Goal: Complete application form

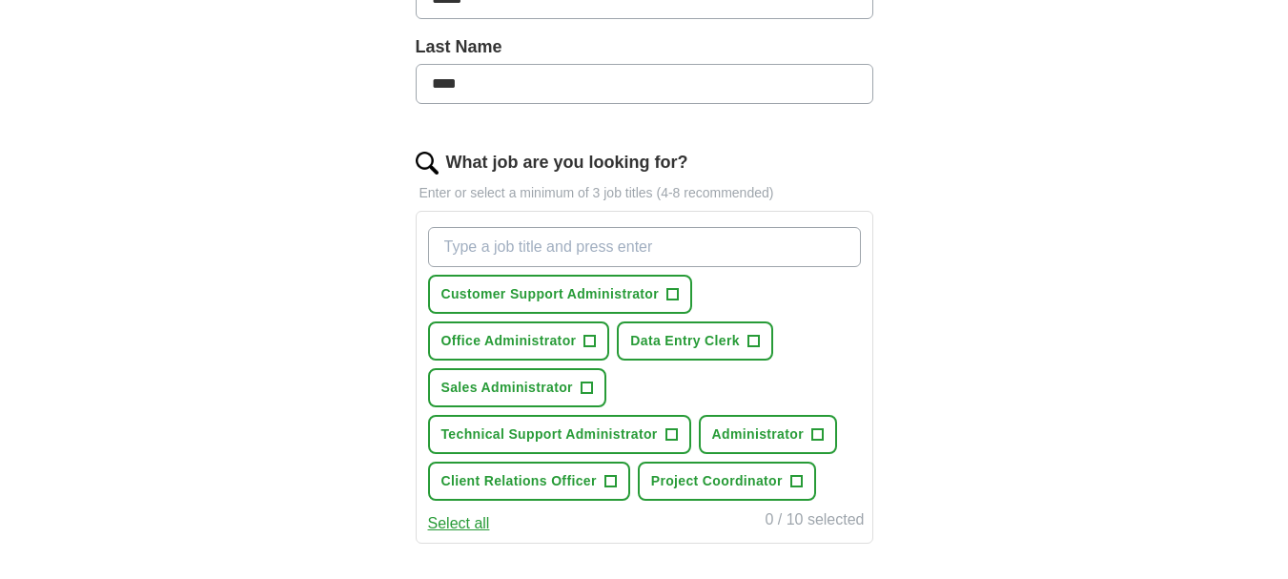
scroll to position [494, 0]
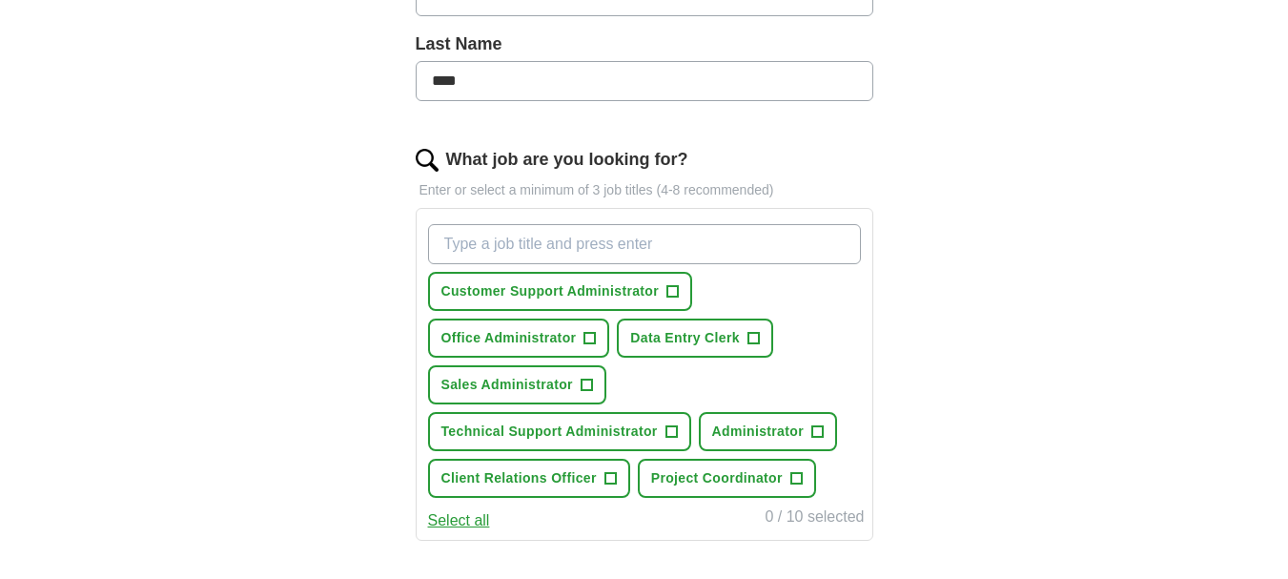
click at [646, 234] on input "What job are you looking for?" at bounding box center [644, 244] width 433 height 40
type input "o"
type input "Virtual Administrator"
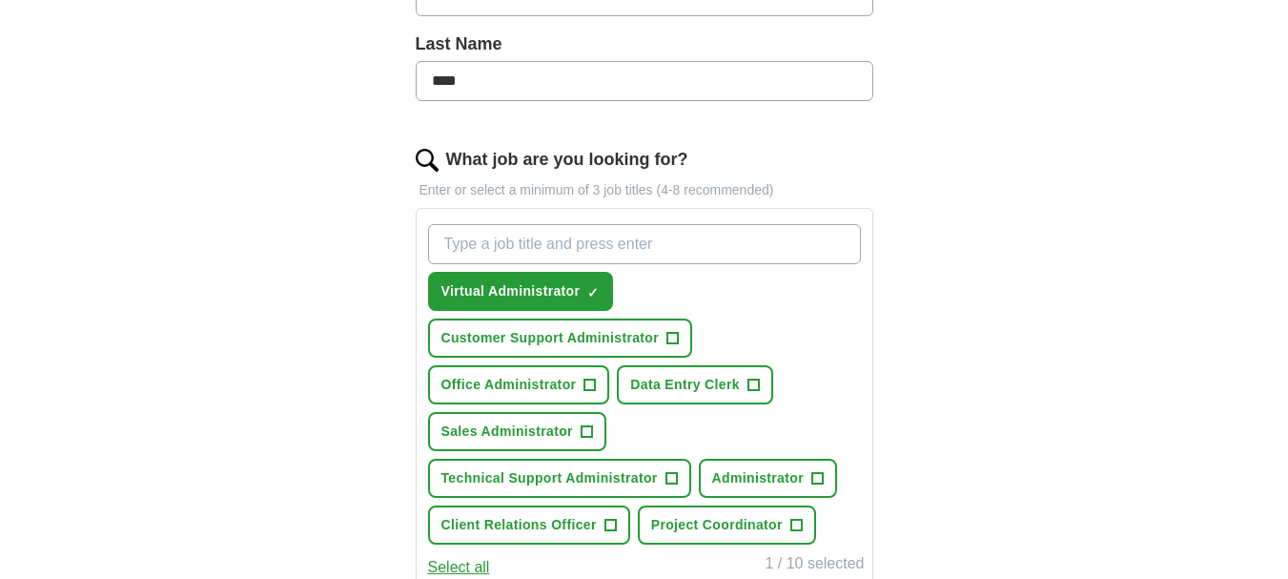
click at [577, 239] on input "What job are you looking for?" at bounding box center [644, 244] width 433 height 40
type input "Virtual Assistant"
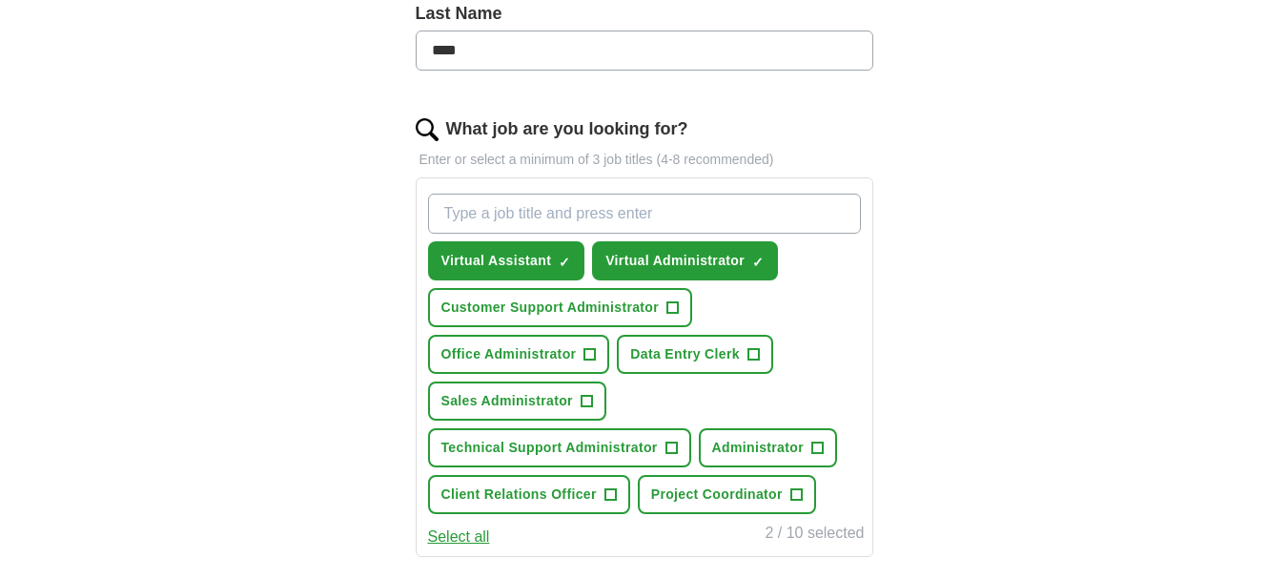
scroll to position [533, 0]
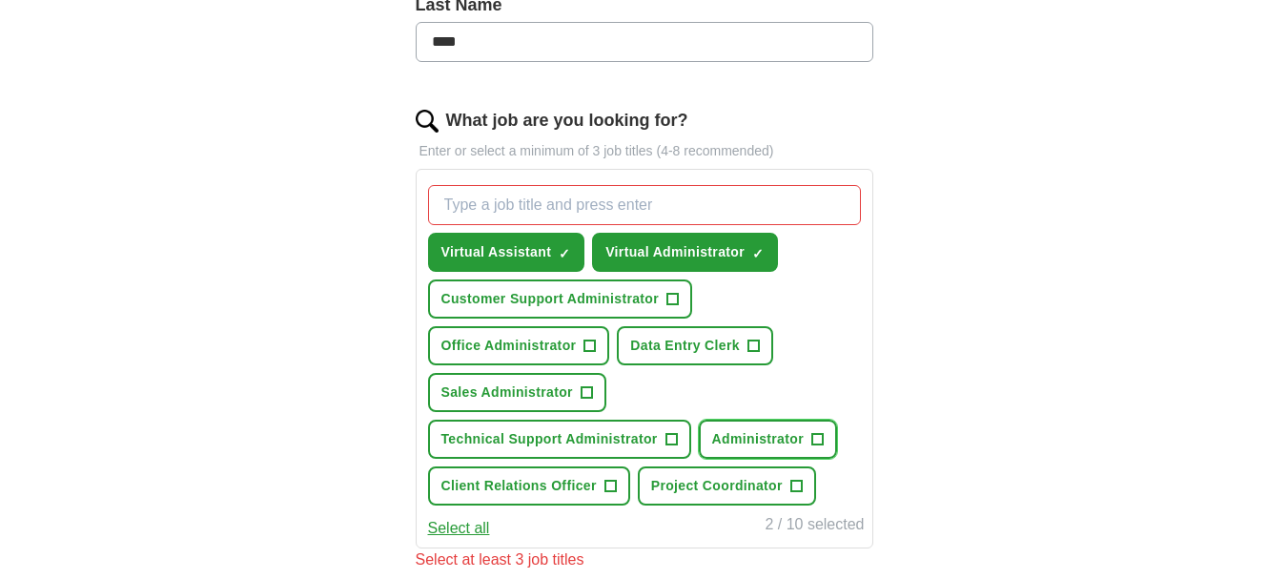
click at [822, 437] on span "+" at bounding box center [816, 439] width 11 height 15
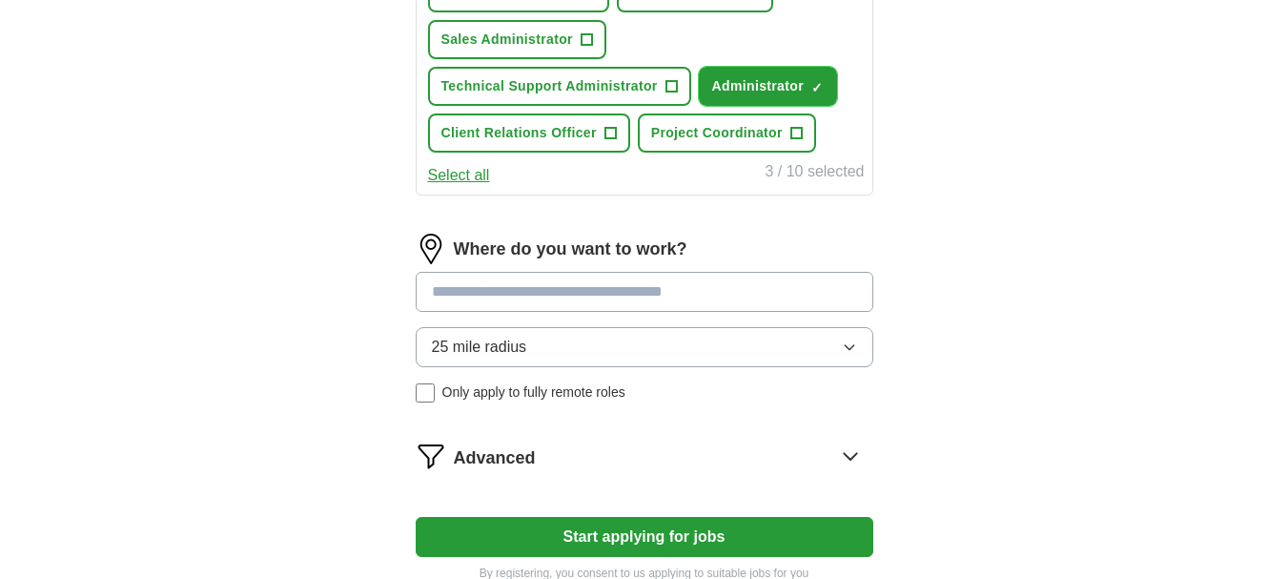
scroll to position [895, 0]
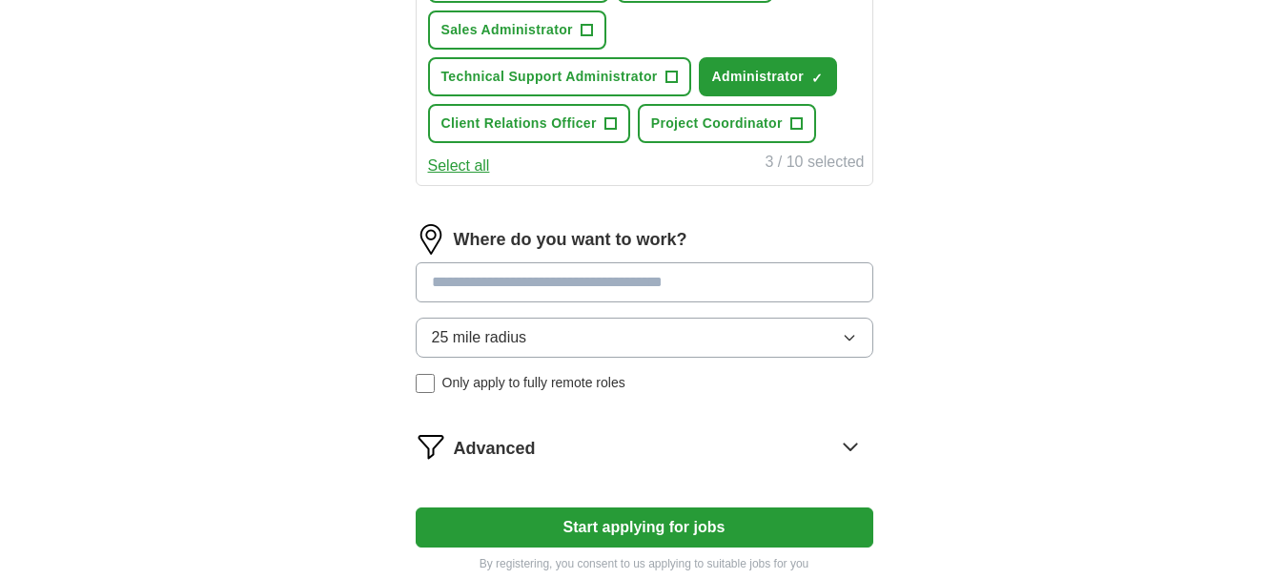
click at [595, 290] on input at bounding box center [645, 282] width 458 height 40
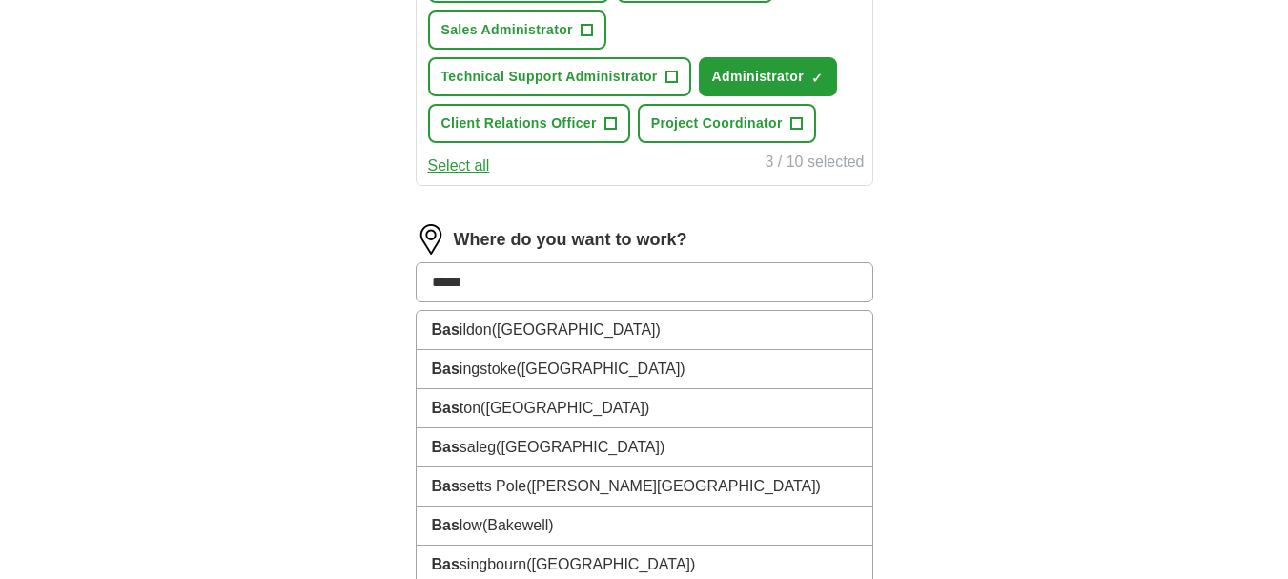
type input "******"
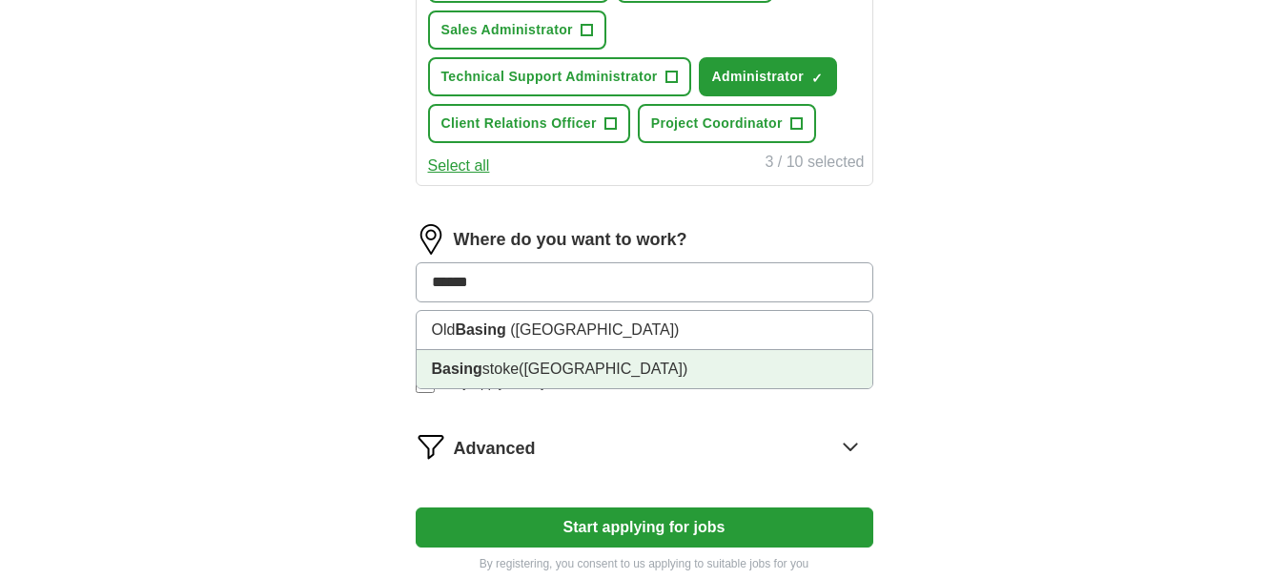
click at [569, 366] on span "([GEOGRAPHIC_DATA])" at bounding box center [603, 368] width 169 height 16
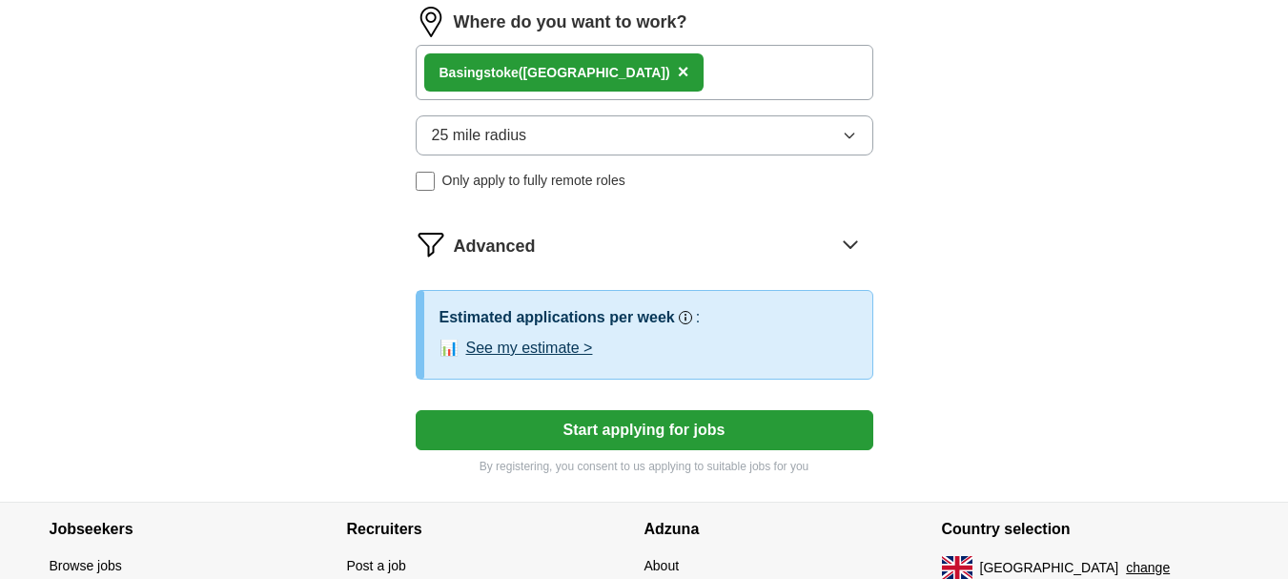
scroll to position [1119, 0]
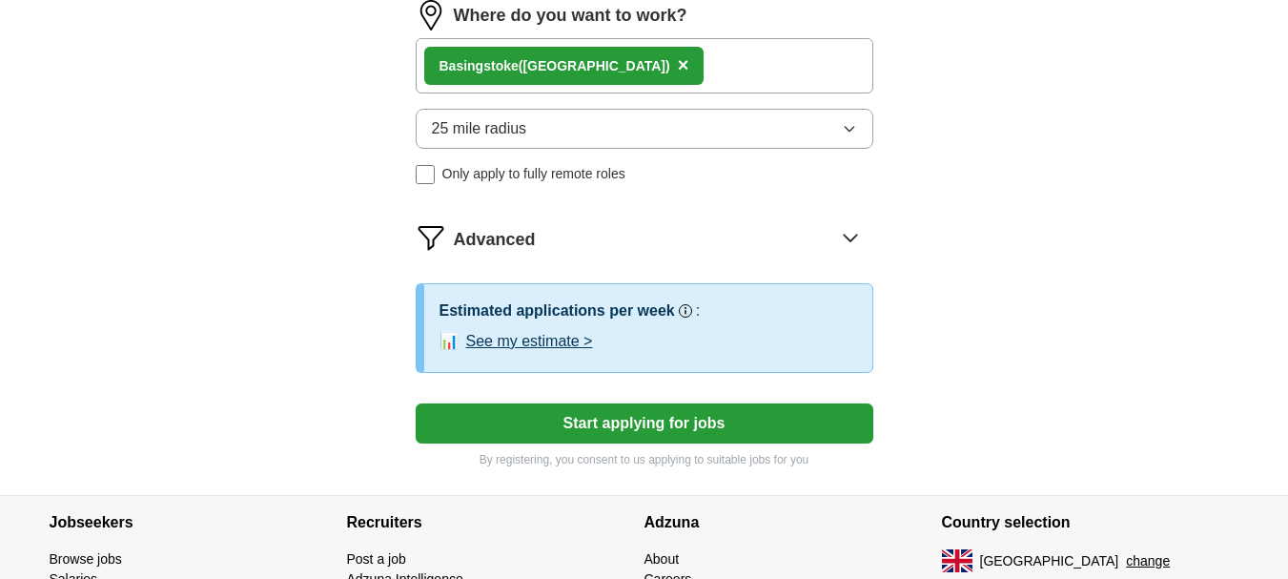
click at [736, 430] on button "Start applying for jobs" at bounding box center [645, 423] width 458 height 40
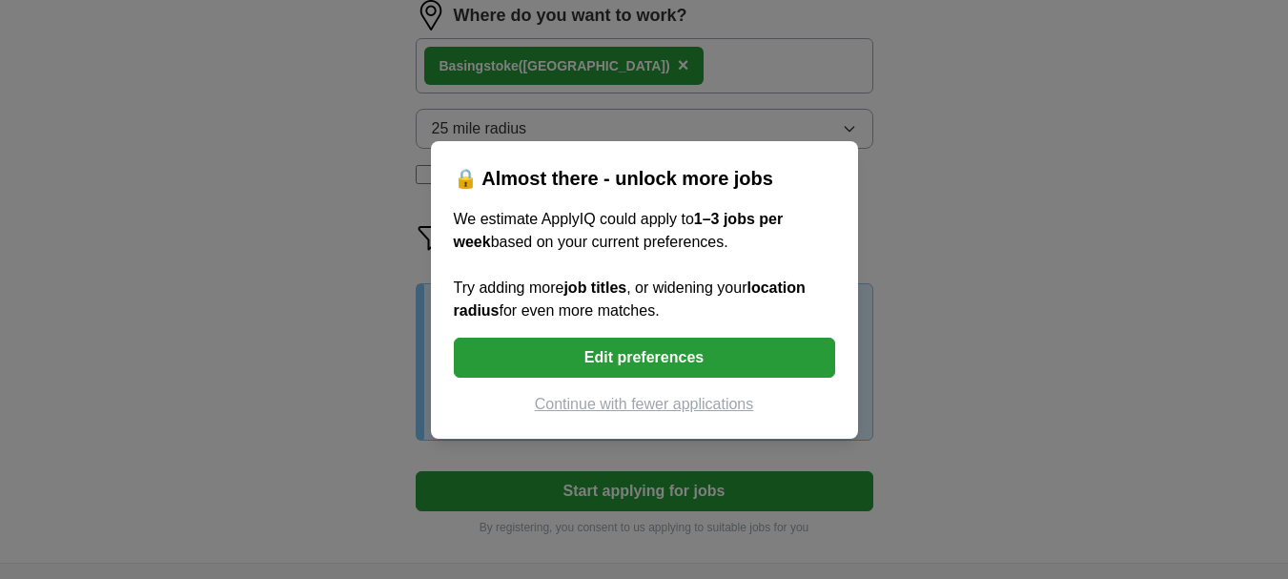
click at [668, 402] on button "Continue with fewer applications" at bounding box center [644, 404] width 381 height 23
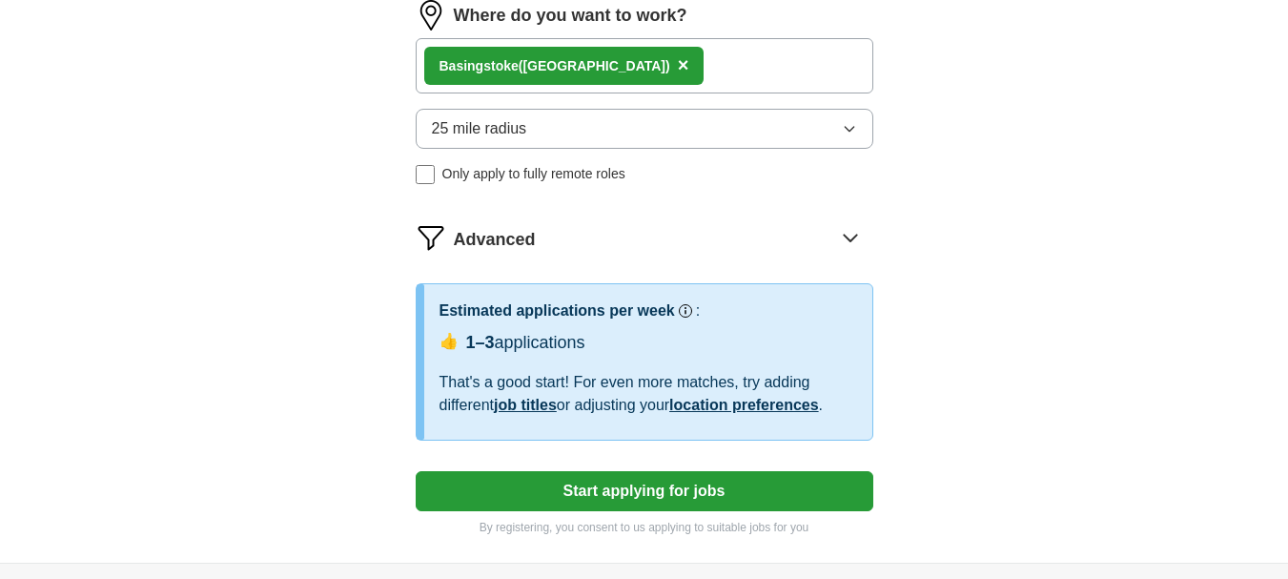
select select "**"
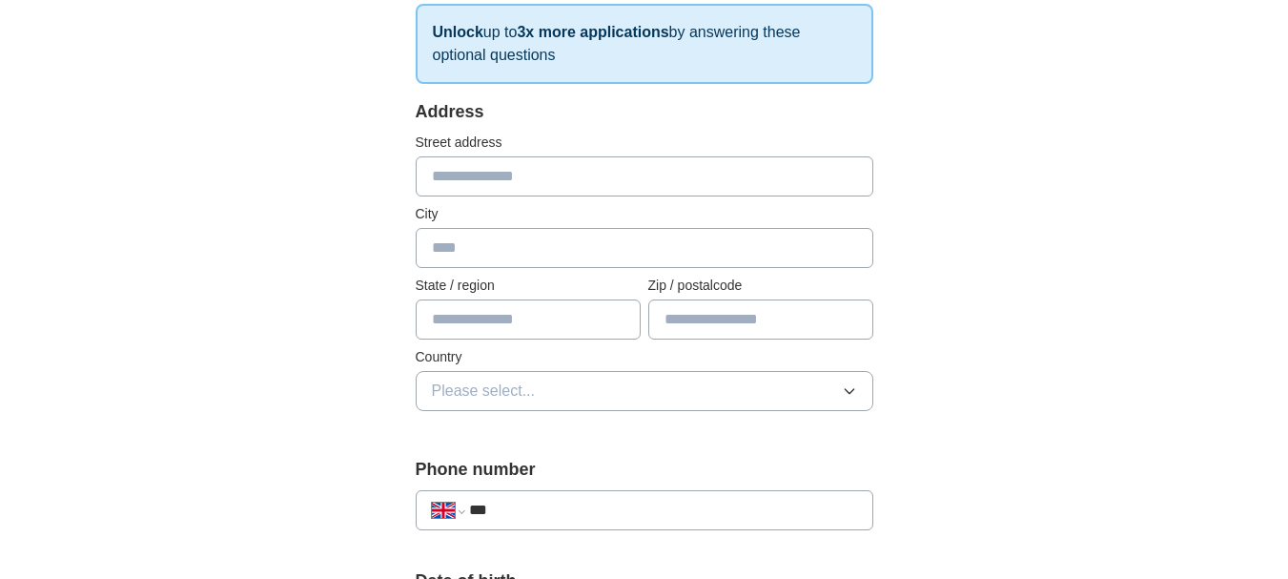
scroll to position [305, 0]
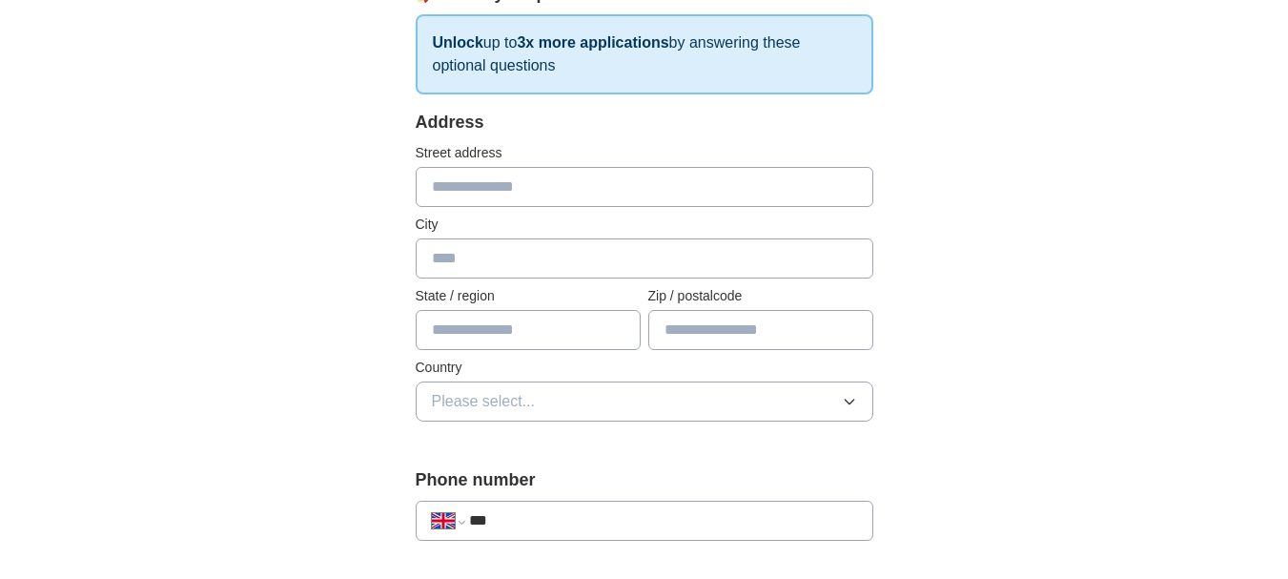
click at [659, 194] on input "text" at bounding box center [645, 187] width 458 height 40
type input "**********"
type input "*********"
type input "********"
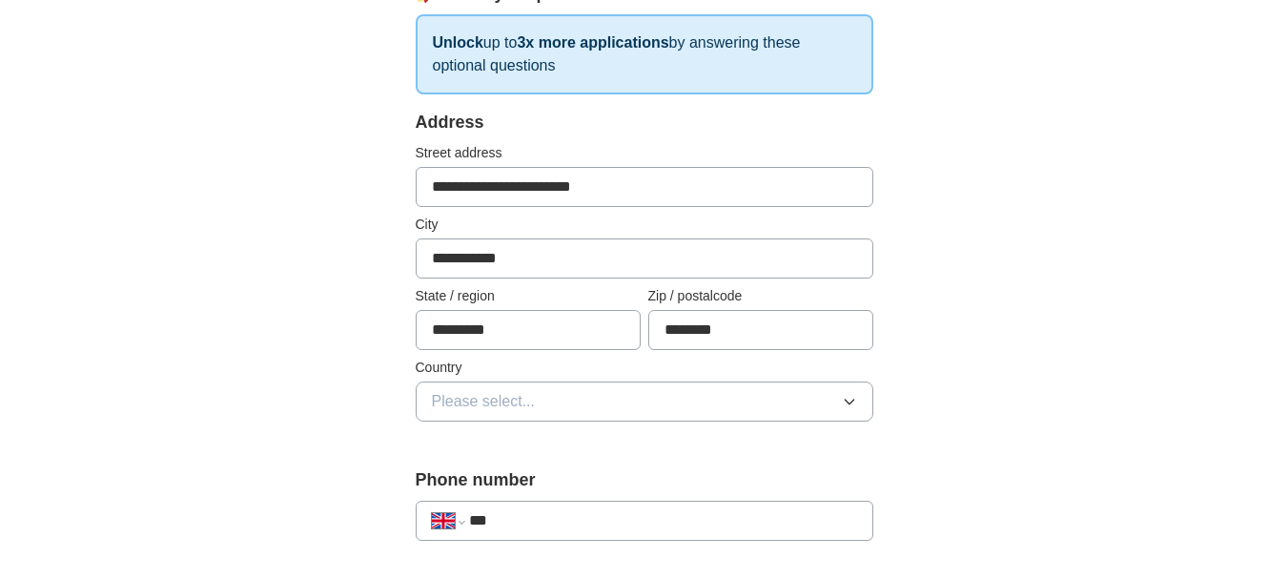
drag, startPoint x: 494, startPoint y: 182, endPoint x: 414, endPoint y: 181, distance: 80.1
type input "**********"
click at [690, 408] on button "Please select..." at bounding box center [645, 401] width 458 height 40
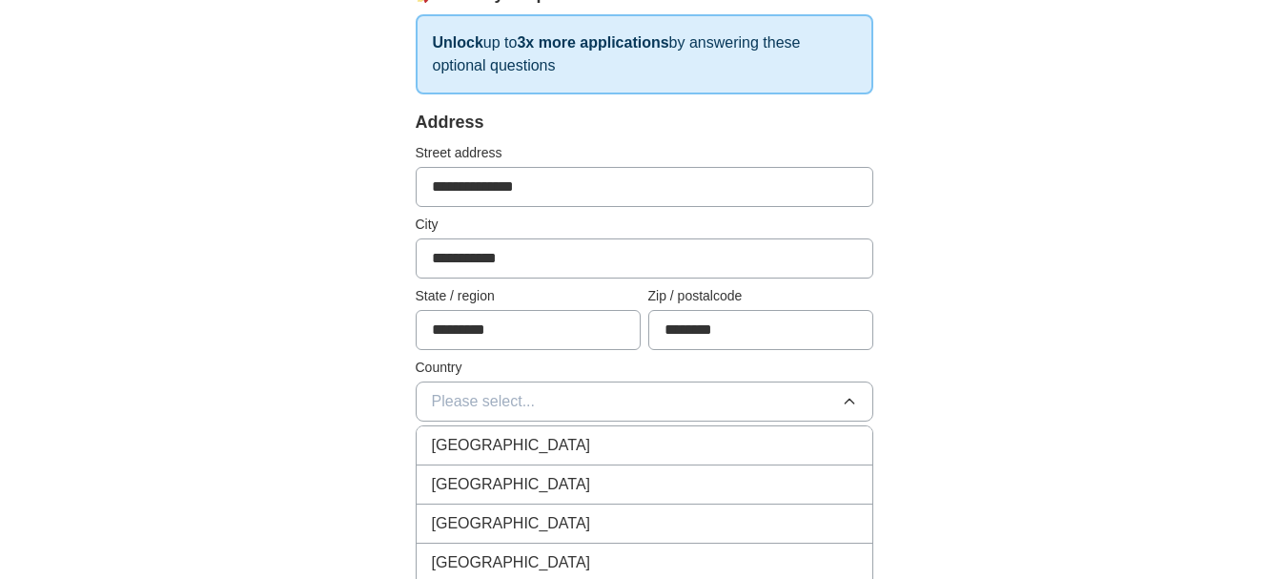
click at [690, 439] on div "[GEOGRAPHIC_DATA]" at bounding box center [644, 445] width 425 height 23
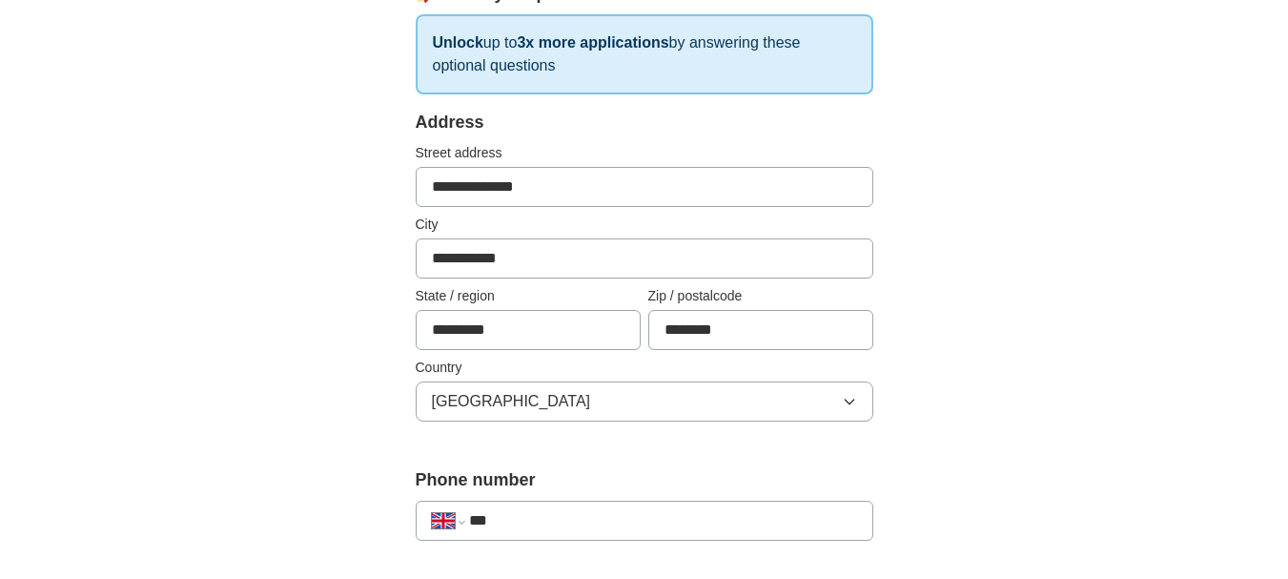
scroll to position [486, 0]
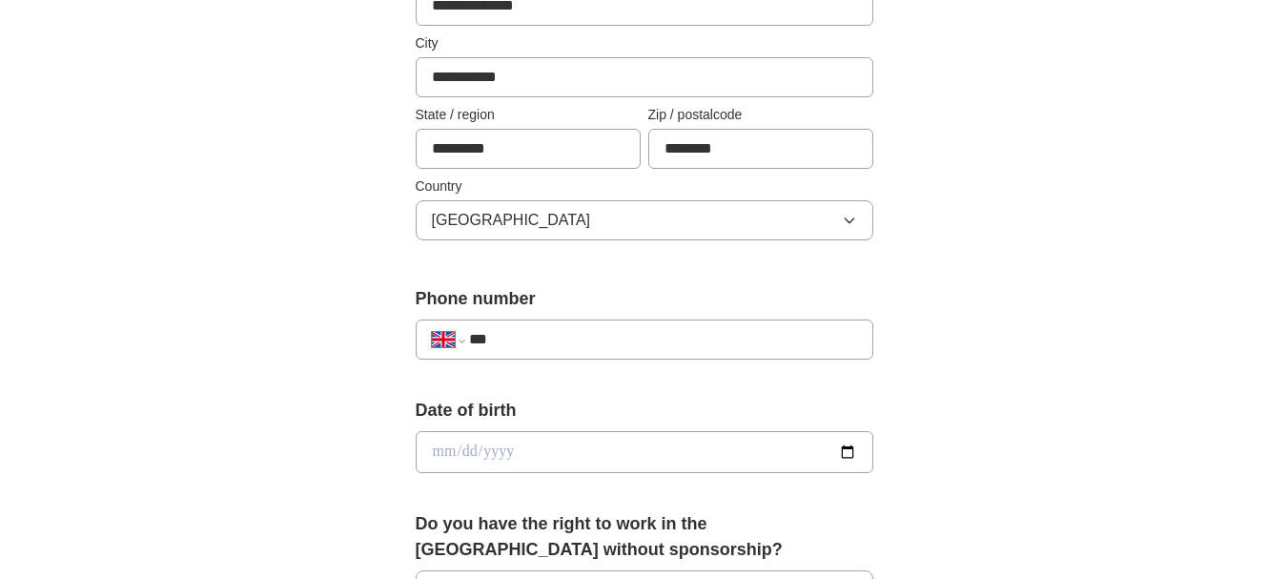
click at [676, 336] on input "***" at bounding box center [662, 339] width 387 height 23
type input "**********"
click at [587, 450] on input "date" at bounding box center [645, 452] width 458 height 42
type input "**********"
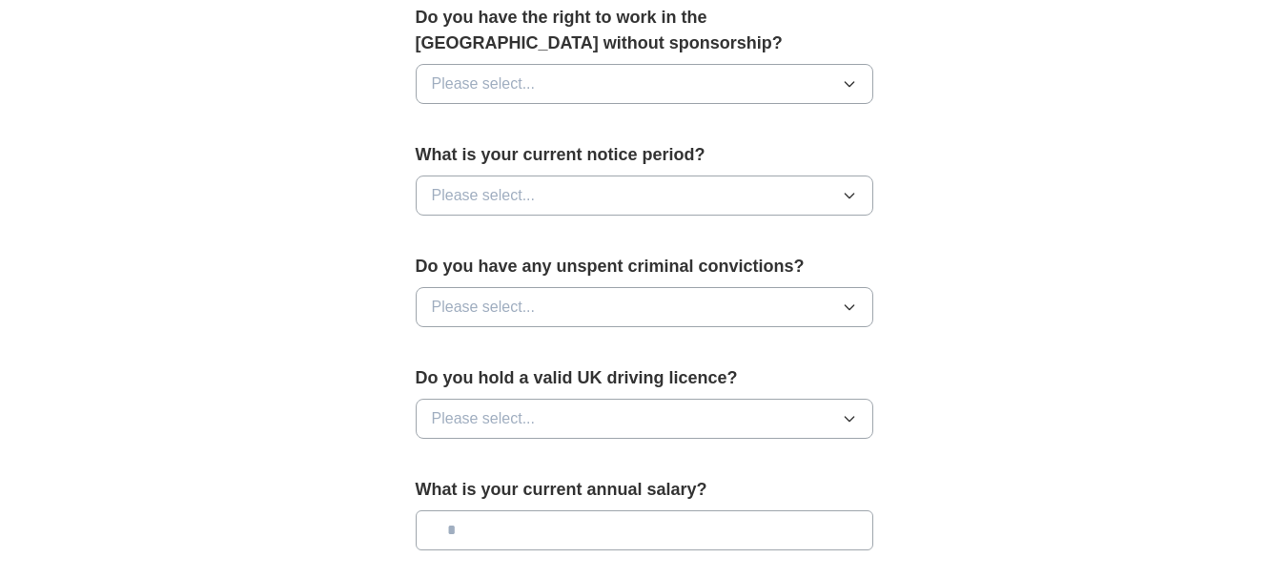
click at [716, 90] on button "Please select..." at bounding box center [645, 84] width 458 height 40
click at [543, 130] on div "Yes" at bounding box center [644, 127] width 425 height 23
click at [526, 199] on span "Please select..." at bounding box center [484, 195] width 104 height 23
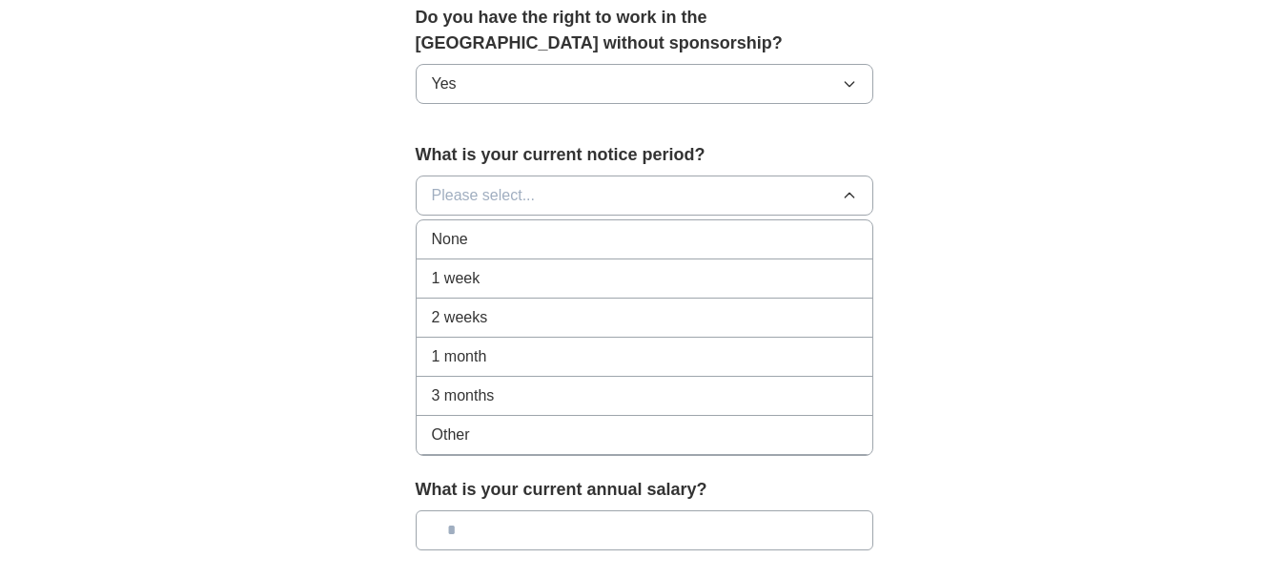
click at [476, 354] on span "1 month" at bounding box center [459, 356] width 55 height 23
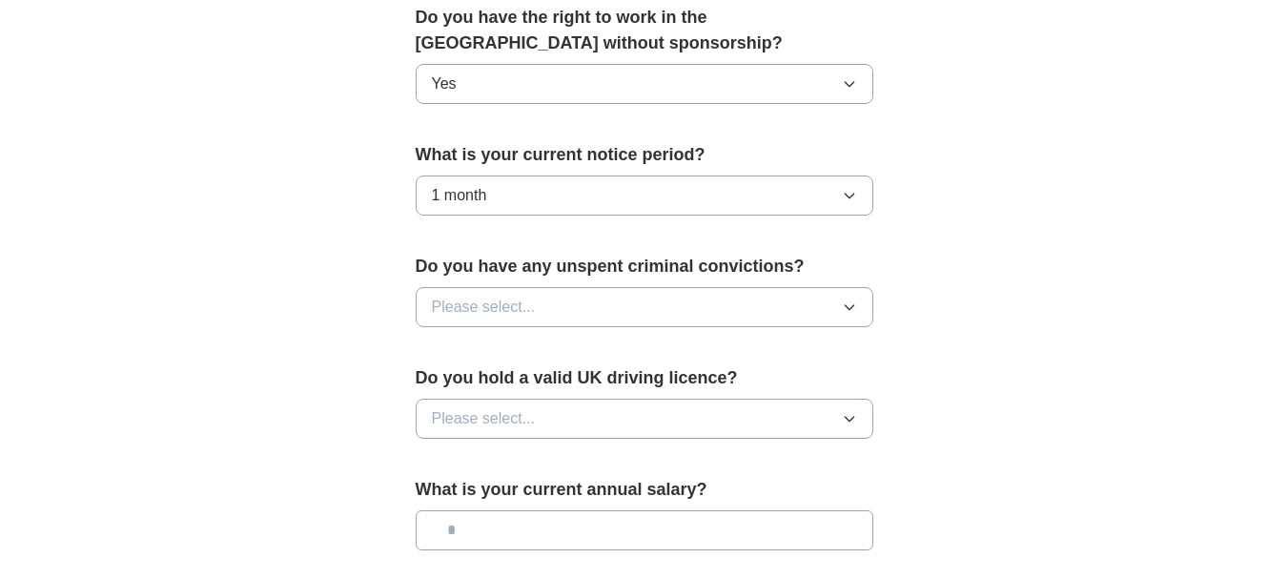
click at [506, 302] on span "Please select..." at bounding box center [484, 307] width 104 height 23
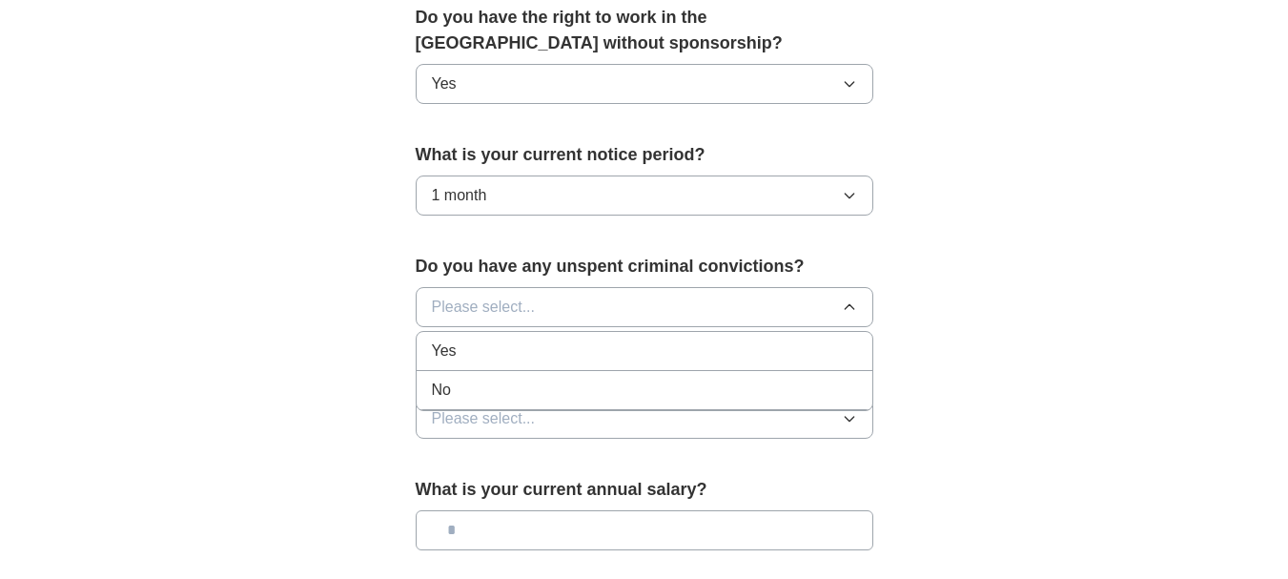
click at [480, 381] on div "No" at bounding box center [644, 389] width 425 height 23
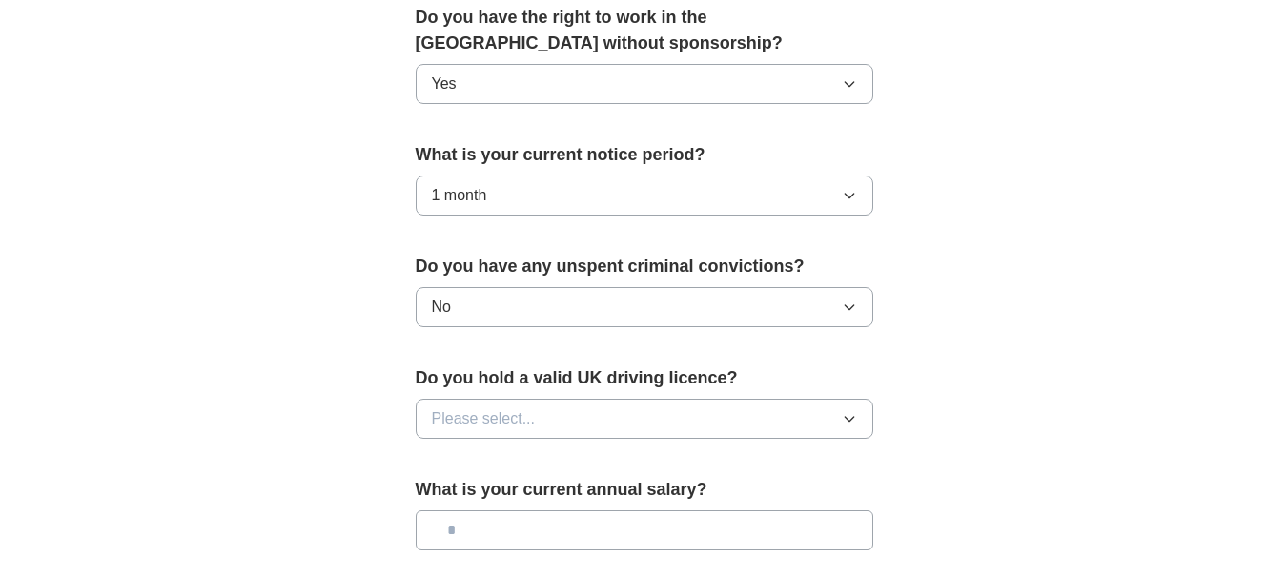
click at [476, 417] on span "Please select..." at bounding box center [484, 418] width 104 height 23
click at [455, 500] on div "No" at bounding box center [644, 501] width 425 height 23
click at [558, 529] on input "text" at bounding box center [645, 530] width 458 height 40
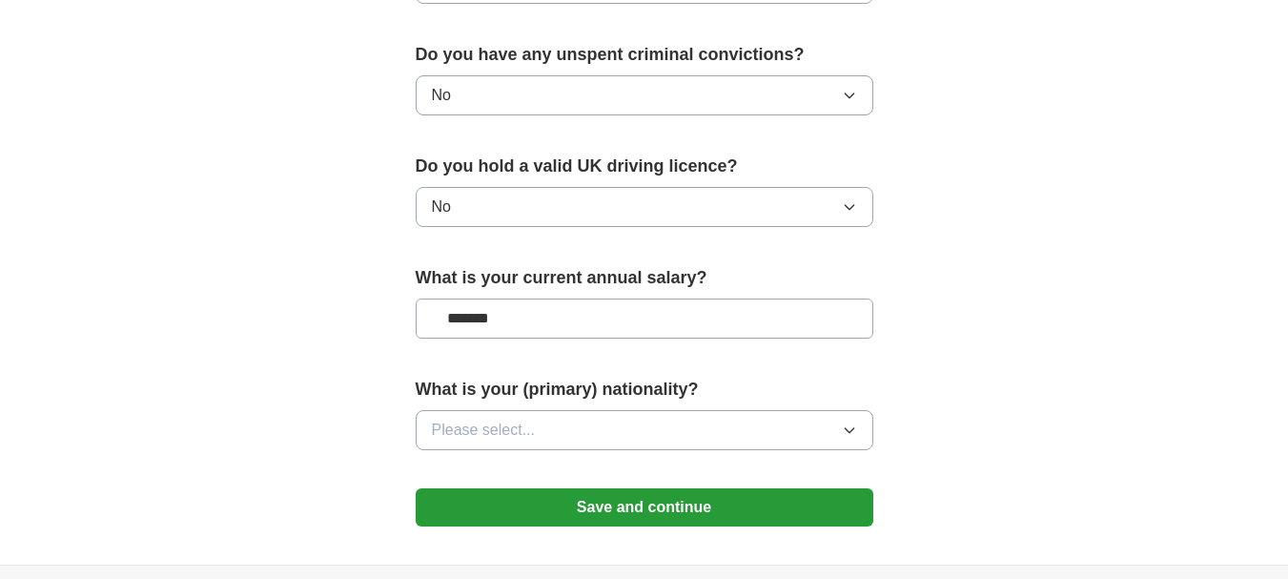
scroll to position [1211, 0]
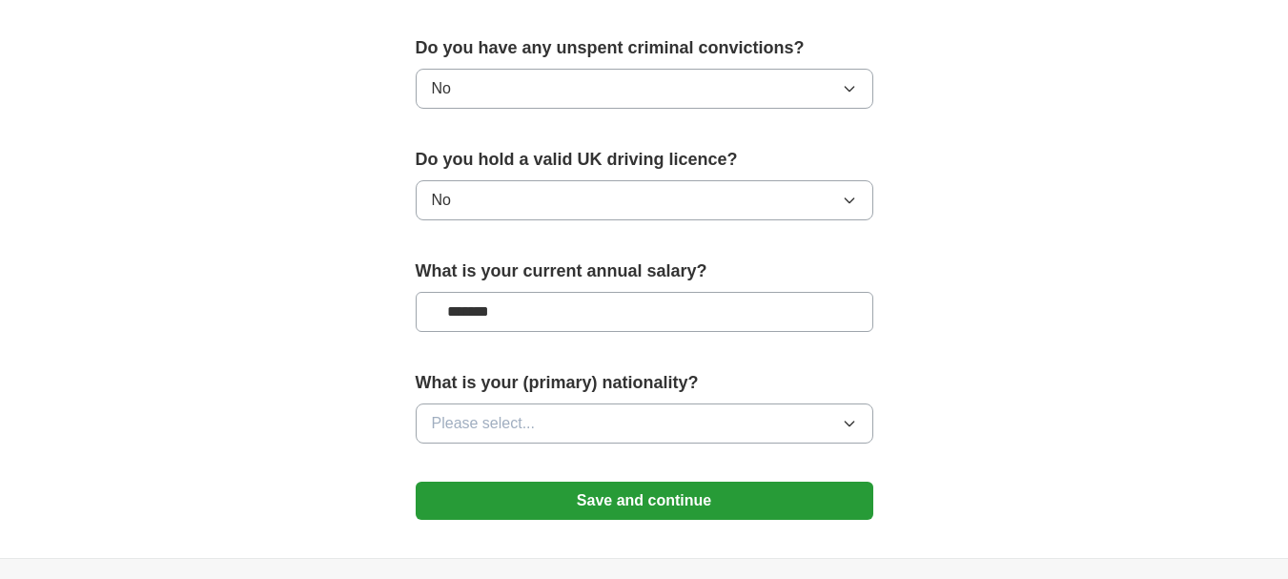
type input "*******"
click at [769, 436] on button "Please select..." at bounding box center [645, 423] width 458 height 40
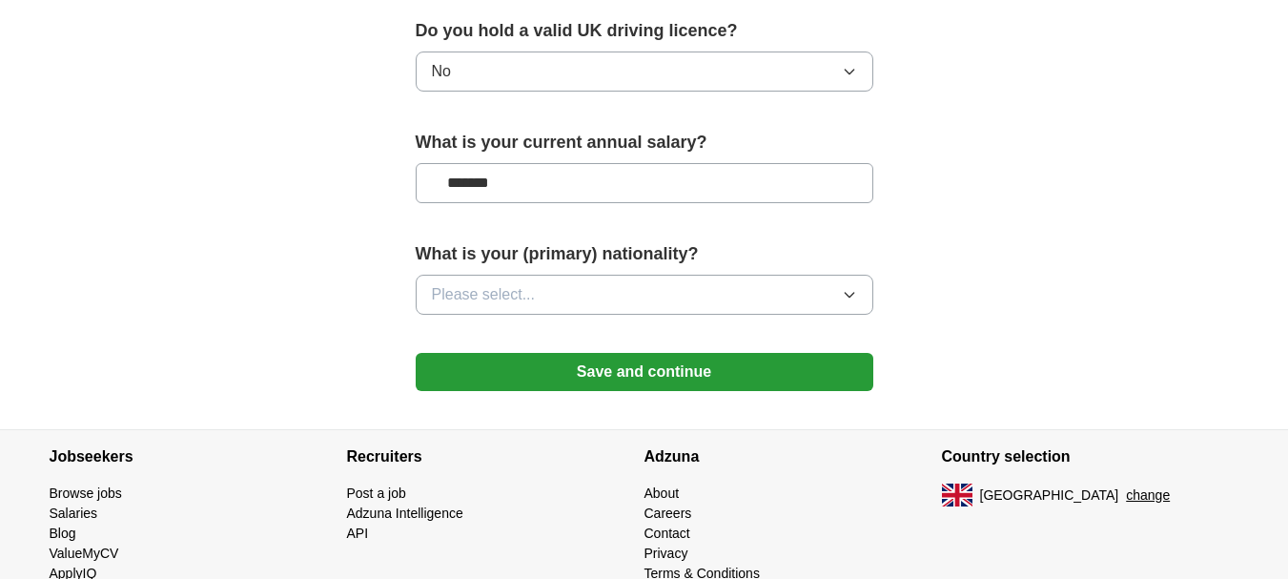
scroll to position [1350, 0]
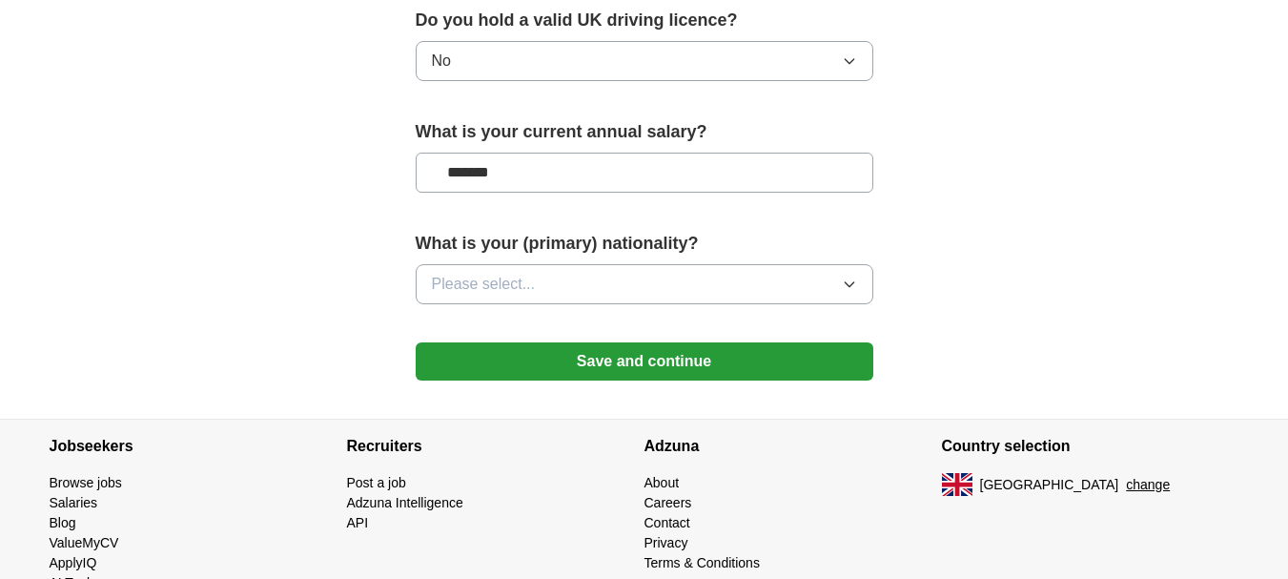
click at [848, 277] on icon "button" at bounding box center [849, 283] width 15 height 15
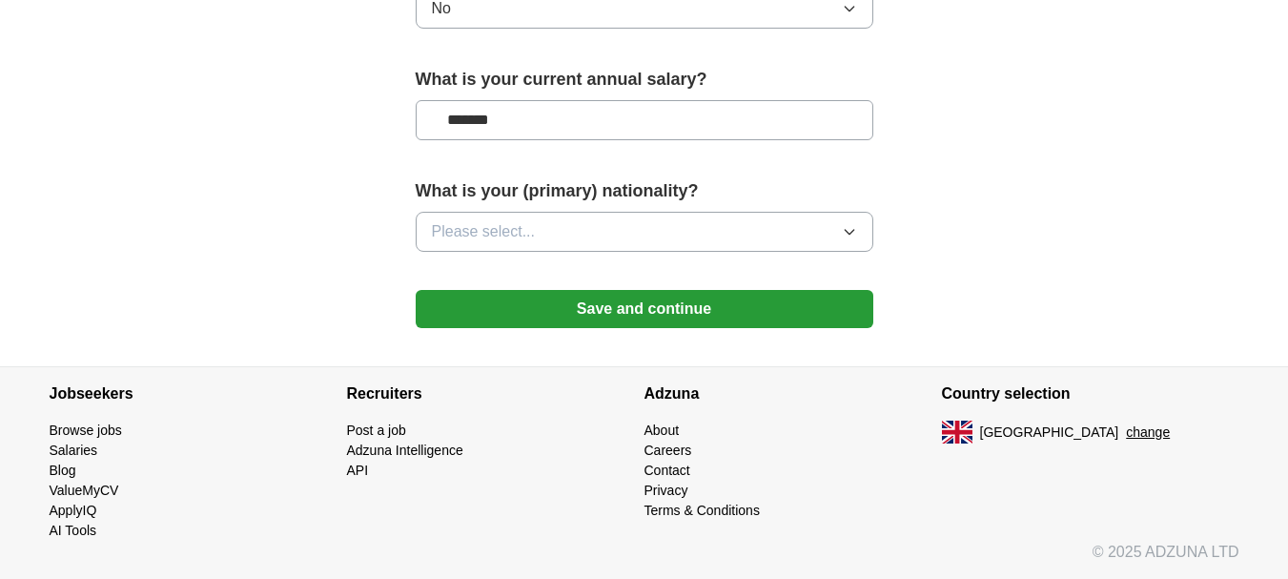
click at [848, 214] on button "Please select..." at bounding box center [645, 232] width 458 height 40
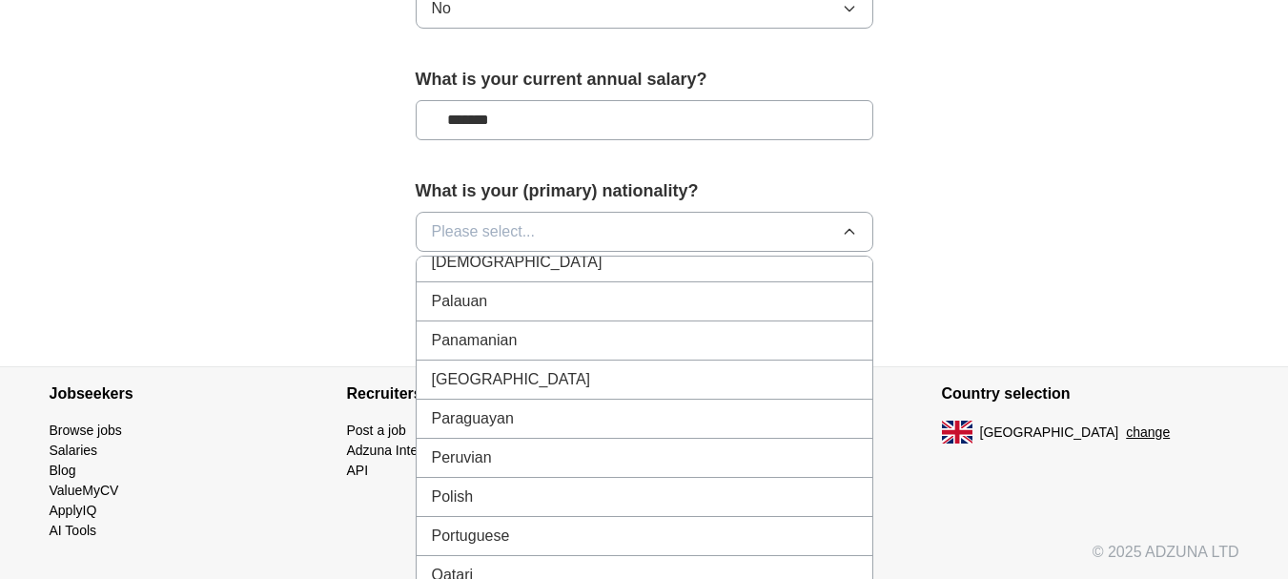
scroll to position [5269, 0]
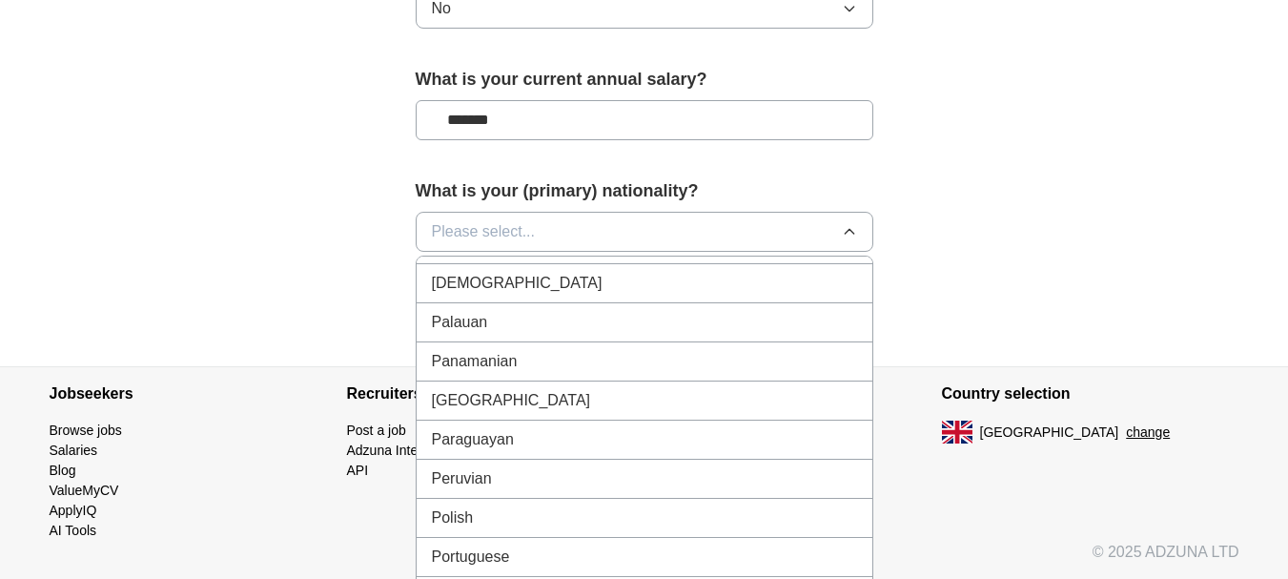
click at [547, 276] on div "[DEMOGRAPHIC_DATA]" at bounding box center [644, 283] width 425 height 23
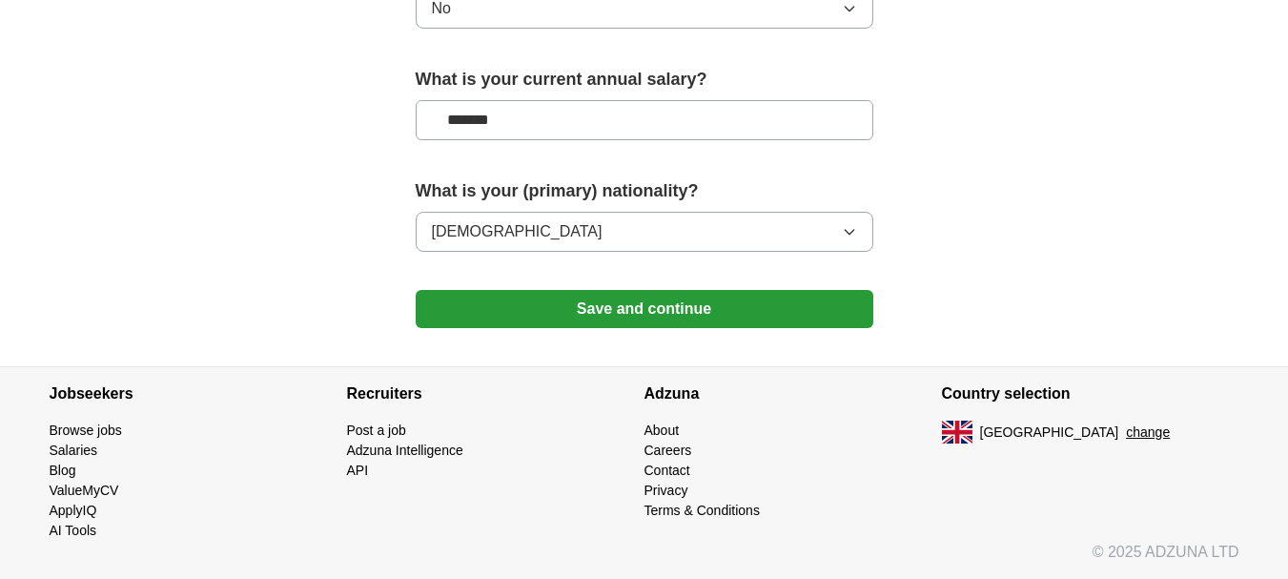
click at [588, 316] on button "Save and continue" at bounding box center [645, 309] width 458 height 38
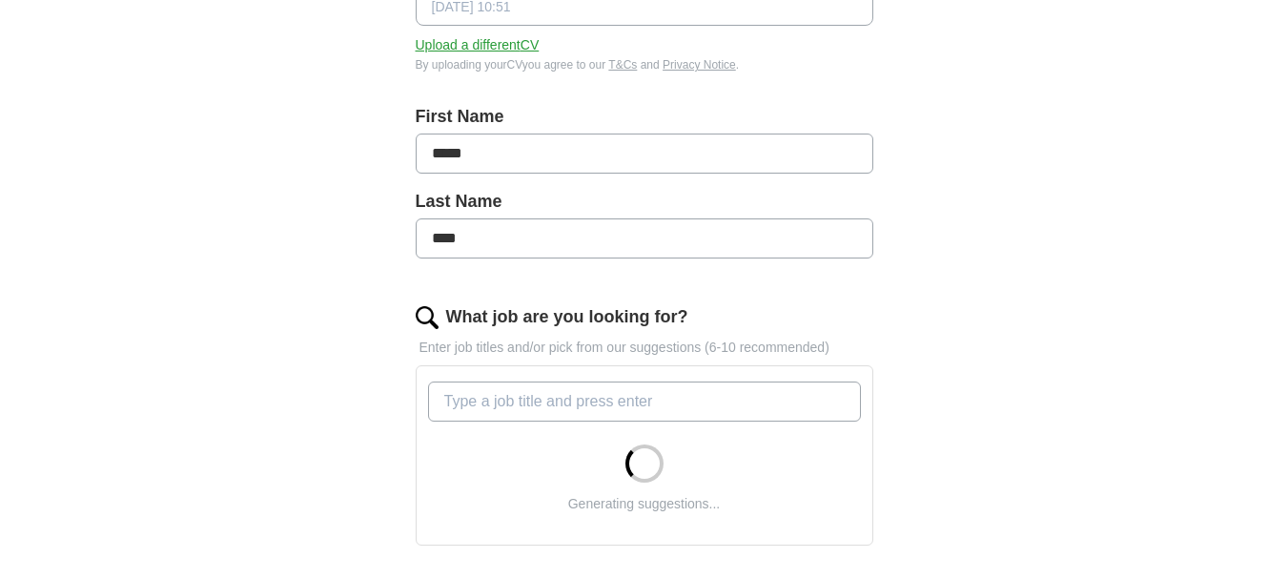
scroll to position [347, 0]
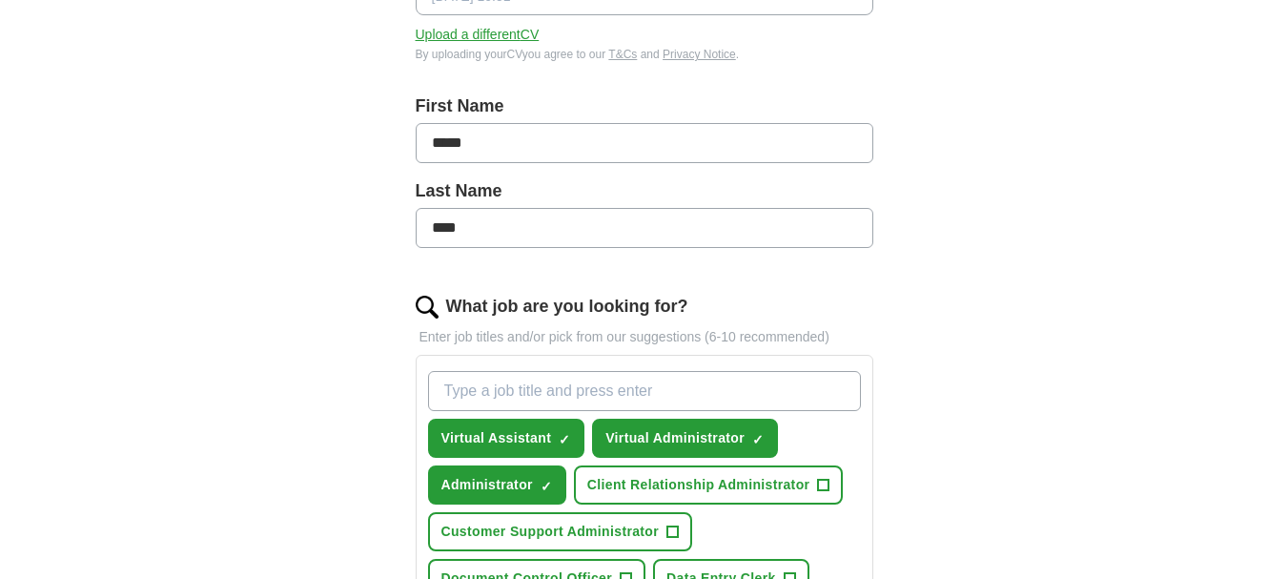
click at [726, 384] on input "What job are you looking for?" at bounding box center [644, 391] width 433 height 40
type input "S"
type input "Sales Coordinator"
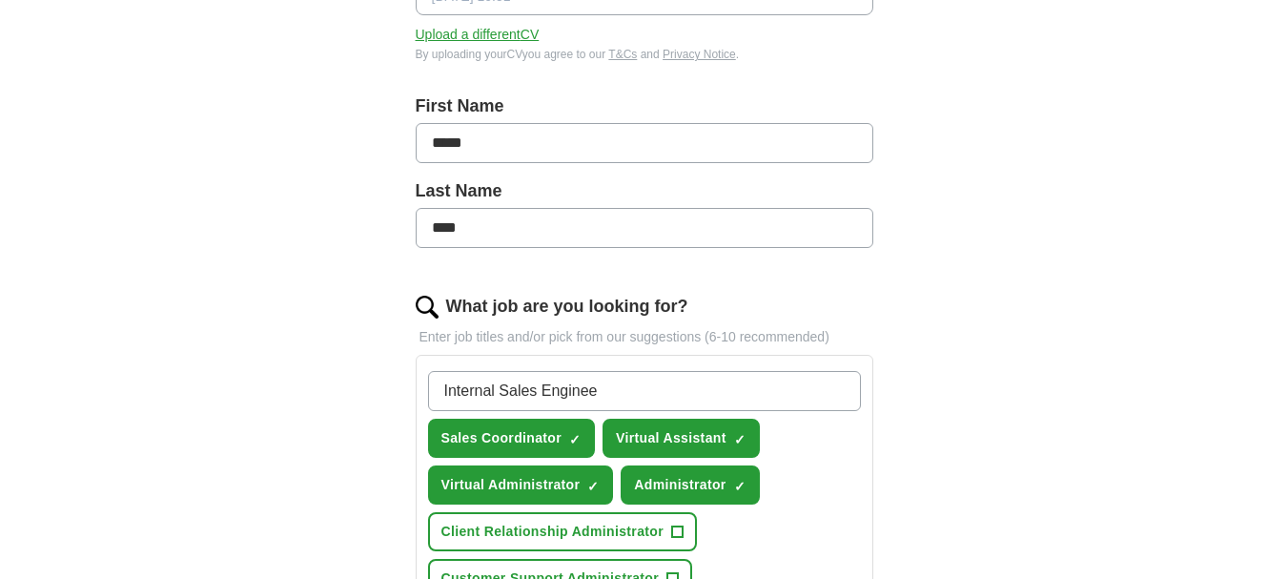
type input "Internal Sales Engineer"
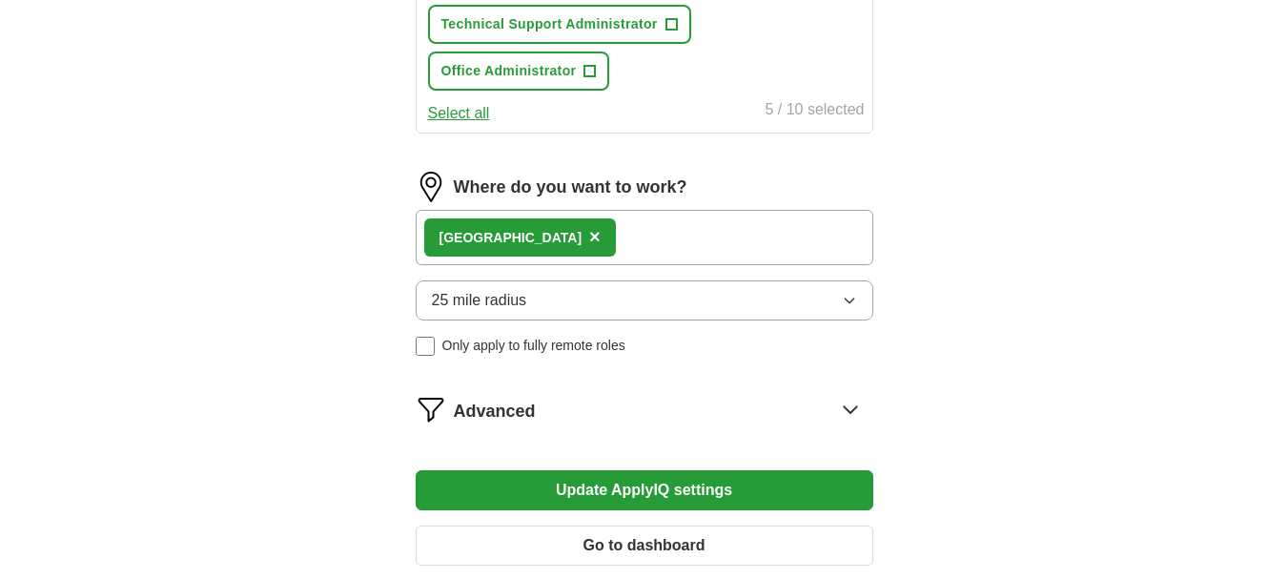
scroll to position [1275, 0]
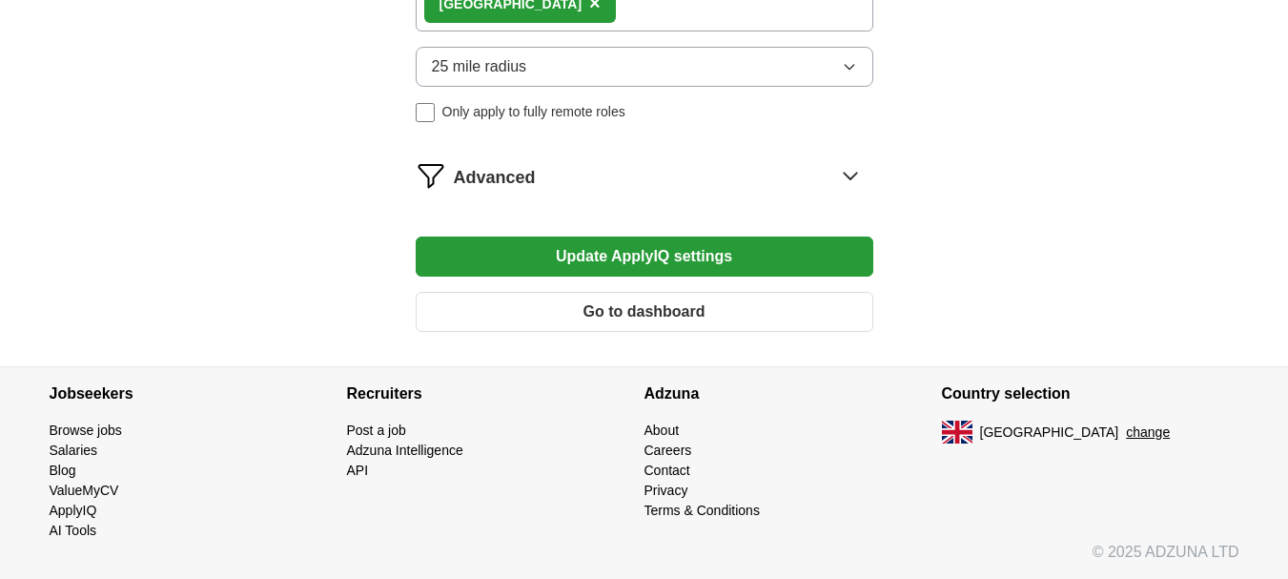
click at [634, 260] on button "Update ApplyIQ settings" at bounding box center [645, 256] width 458 height 40
